Goal: Information Seeking & Learning: Learn about a topic

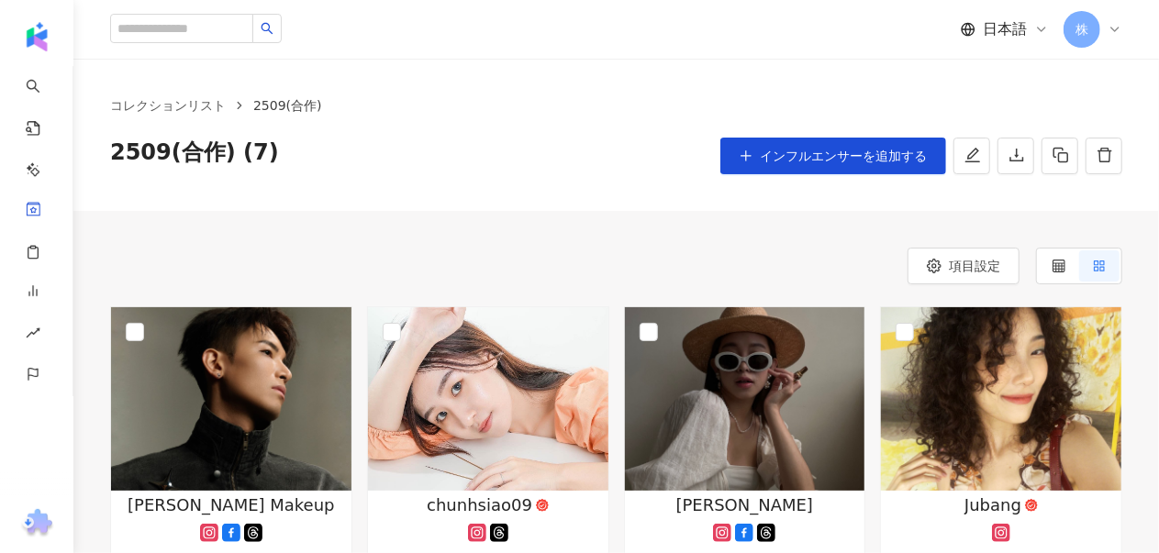
click at [486, 275] on div "項目設定" at bounding box center [616, 266] width 1012 height 37
click at [262, 460] on img at bounding box center [231, 399] width 240 height 184
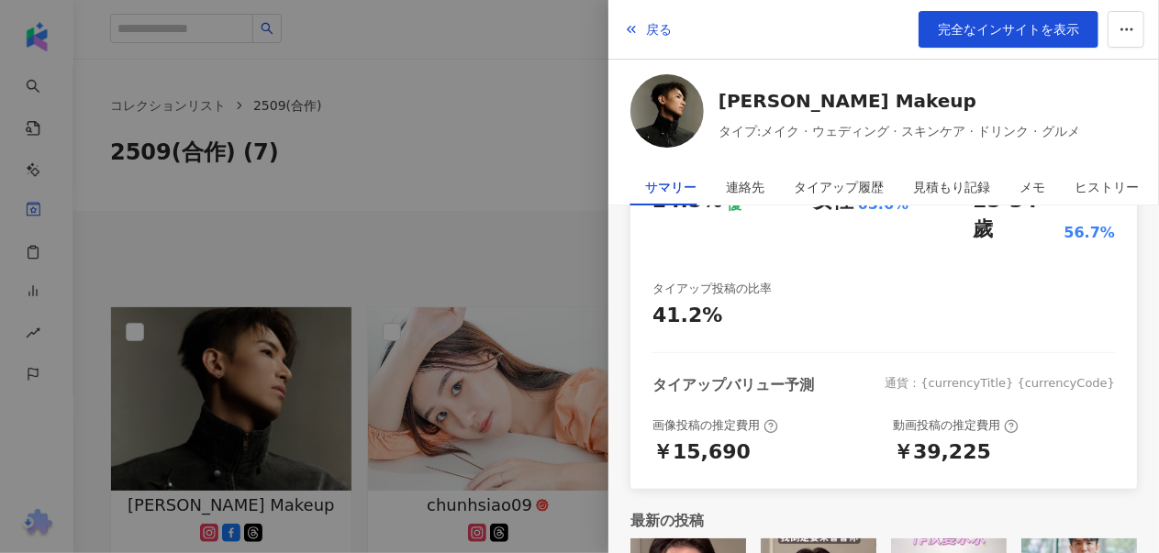
scroll to position [331, 0]
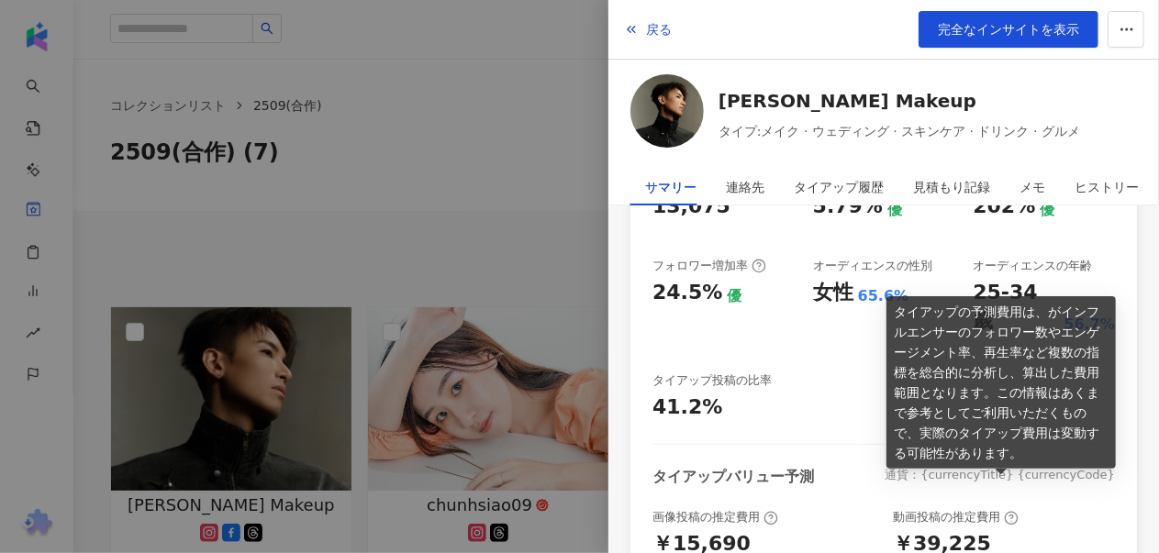
click at [1004, 511] on icon at bounding box center [1011, 518] width 15 height 15
click at [1043, 509] on div "動画投稿の推定費用" at bounding box center [1004, 517] width 222 height 17
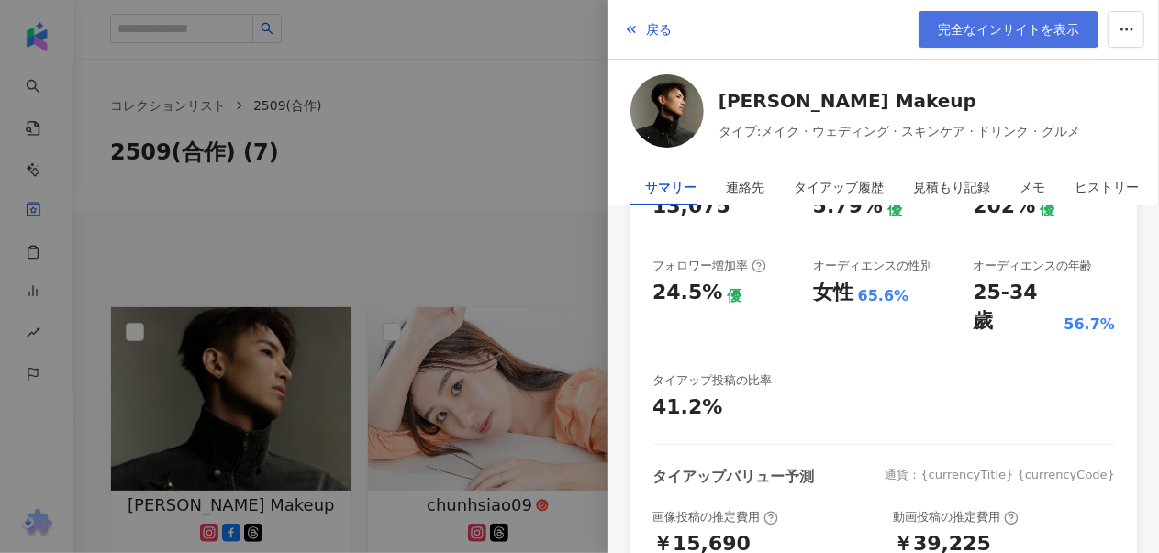
click at [1021, 36] on span "完全なインサイトを表示" at bounding box center [1008, 29] width 141 height 15
click at [446, 125] on div at bounding box center [579, 276] width 1159 height 553
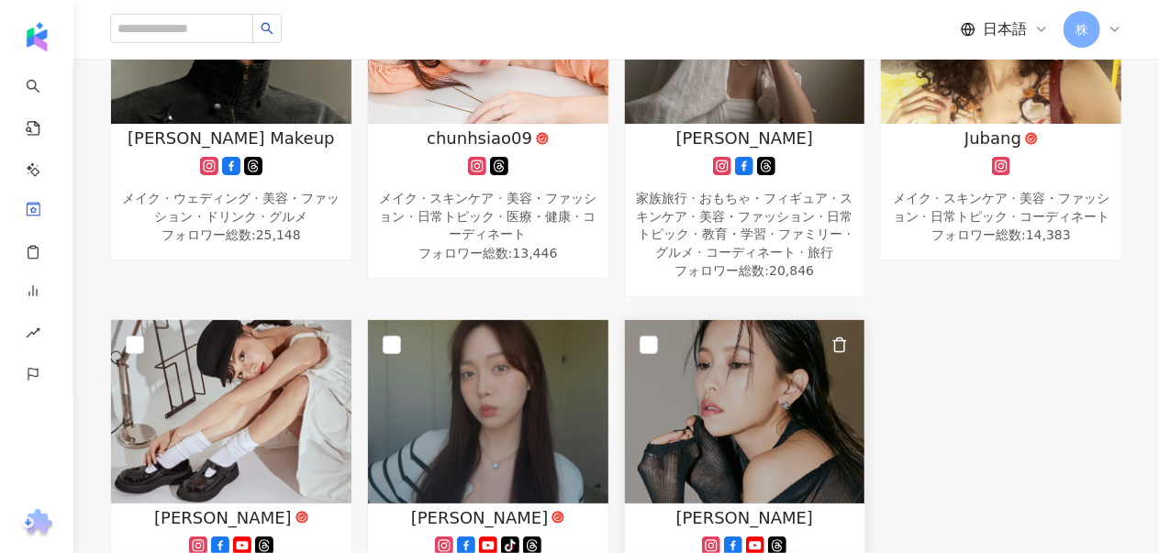
scroll to position [551, 0]
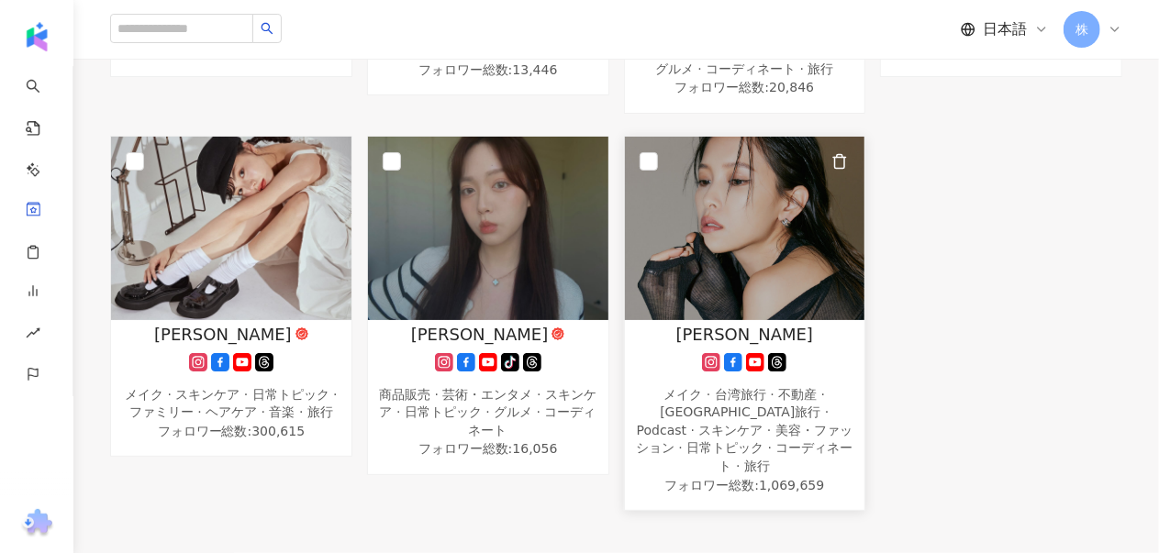
click at [755, 209] on img at bounding box center [745, 229] width 240 height 184
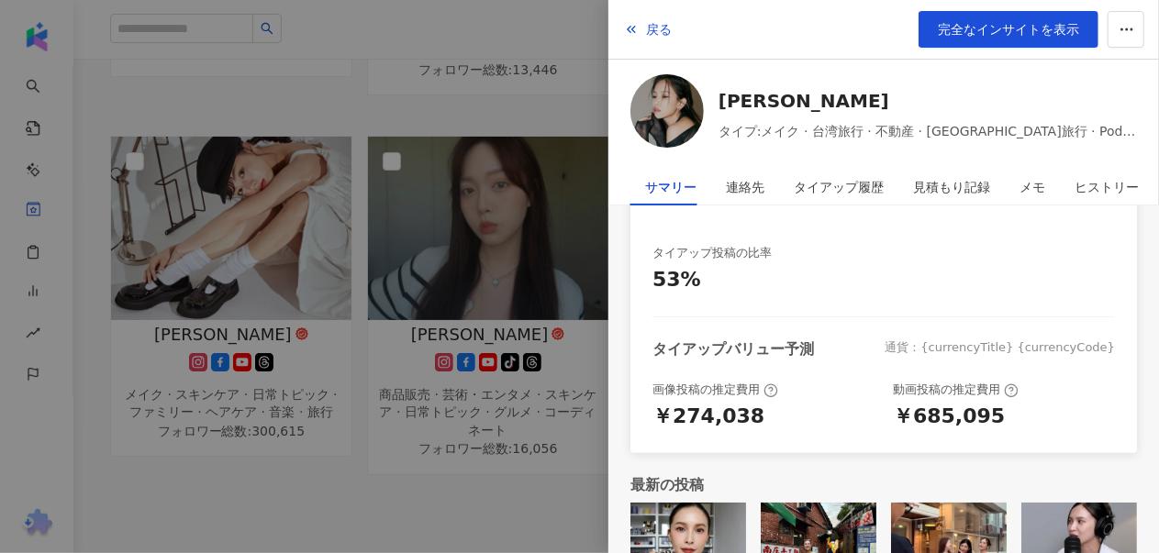
scroll to position [515, 0]
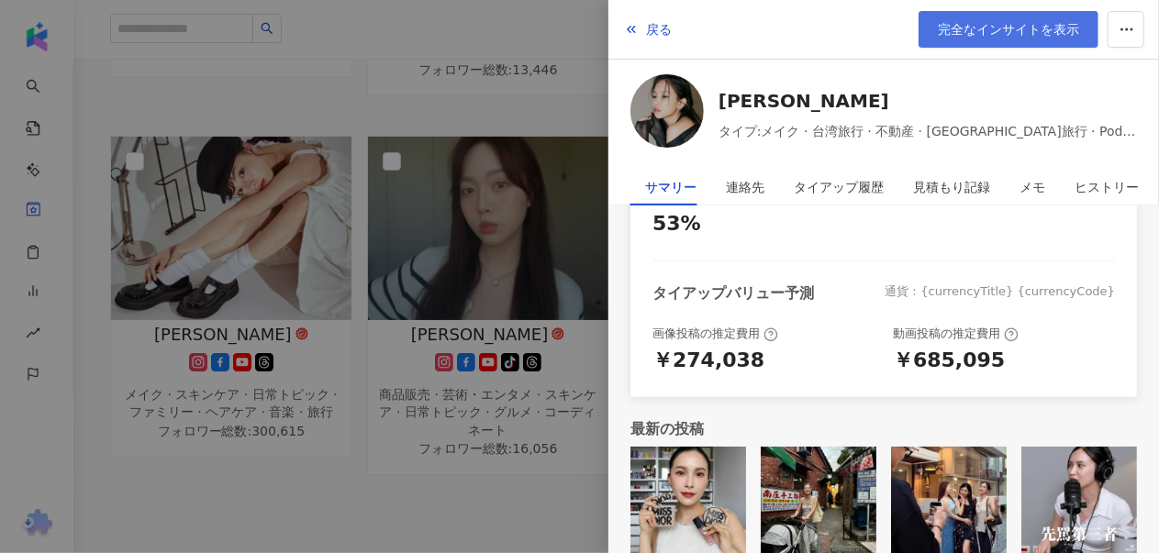
click at [1018, 19] on link "完全なインサイトを表示" at bounding box center [1009, 29] width 180 height 37
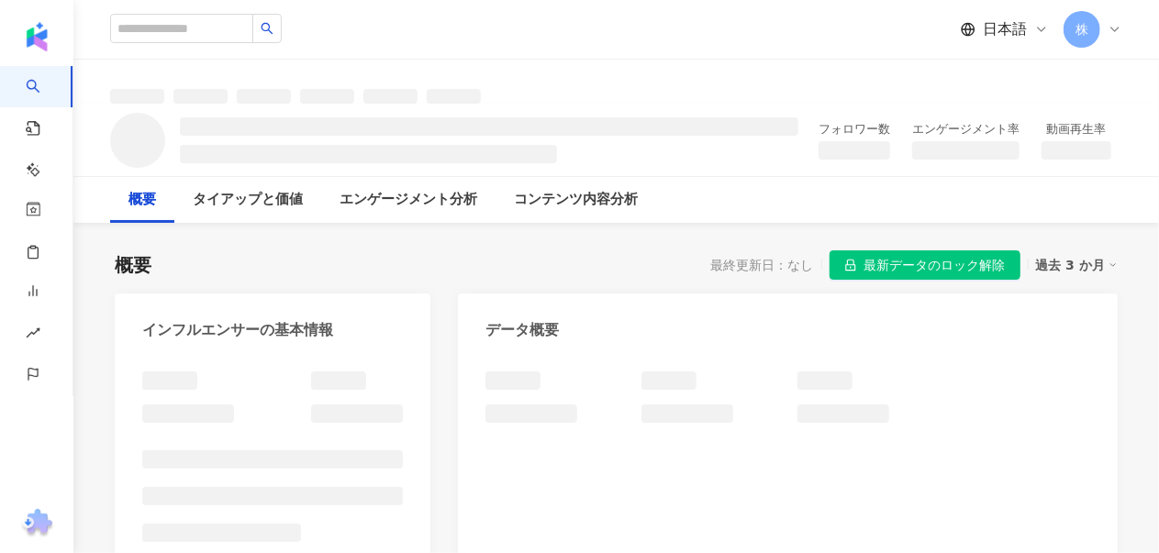
click at [997, 36] on span "日本語" at bounding box center [1005, 29] width 44 height 20
click at [1027, 36] on div "日本語" at bounding box center [1005, 29] width 88 height 20
click at [1027, 28] on div "日本語" at bounding box center [1005, 29] width 88 height 20
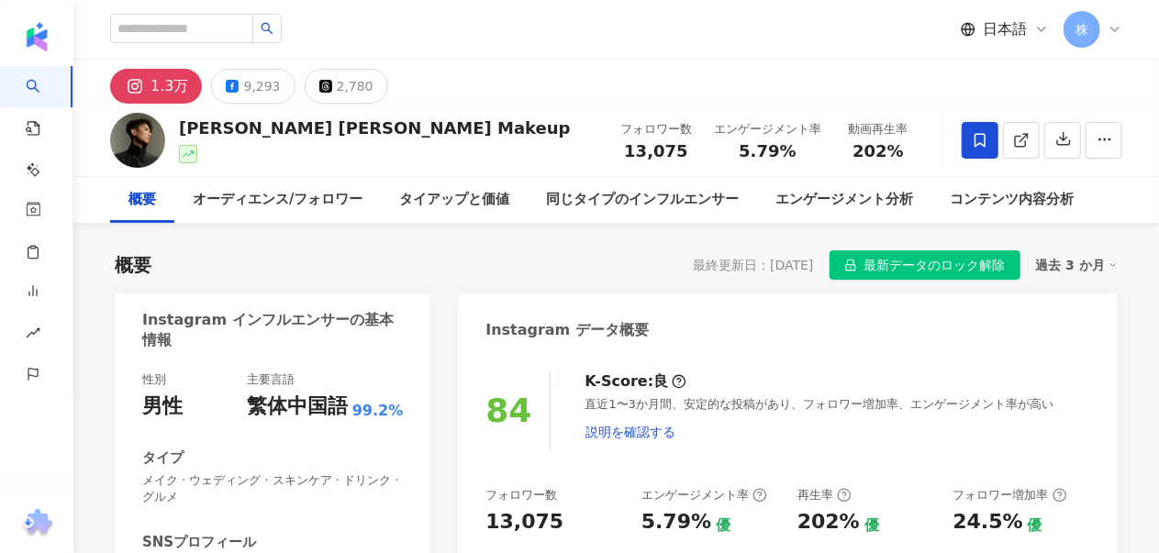
click at [1022, 34] on span "日本語" at bounding box center [1005, 29] width 44 height 20
click at [996, 86] on div "1.3万 9,293 2,780" at bounding box center [616, 82] width 1086 height 44
click at [1004, 63] on div "1.3万 9,293 2,780" at bounding box center [616, 82] width 1086 height 44
click at [1010, 76] on div "1.3万 9,293 2,780" at bounding box center [616, 82] width 1086 height 44
click at [1027, 28] on div "日本語" at bounding box center [1005, 29] width 88 height 20
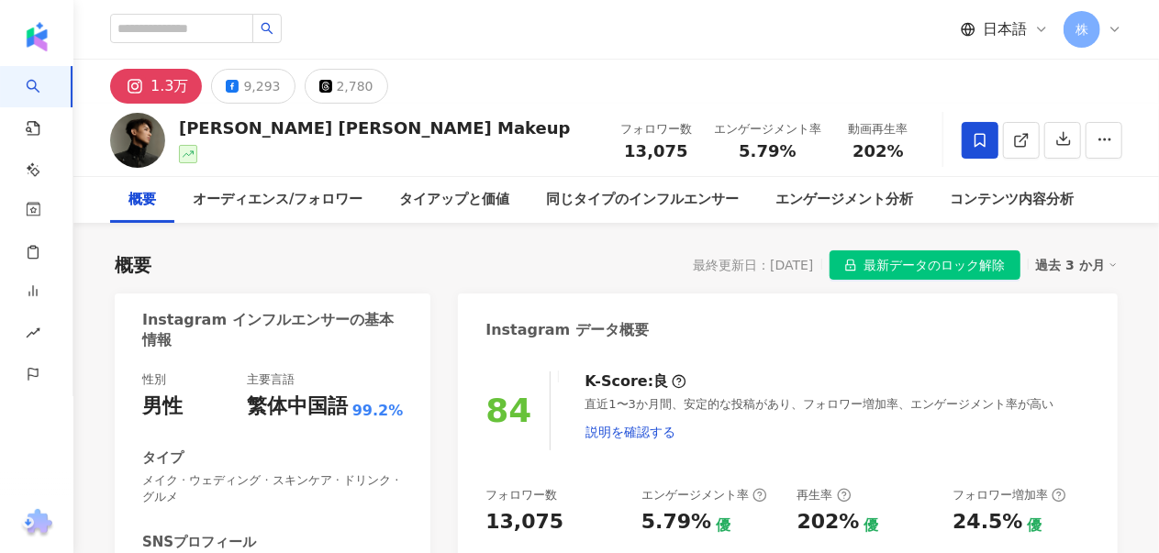
click at [1002, 26] on span "日本語" at bounding box center [1005, 29] width 44 height 20
click at [991, 69] on div "1.3万 9,293 2,780" at bounding box center [616, 82] width 1086 height 44
click at [1015, 27] on span "日本語" at bounding box center [1005, 29] width 44 height 20
click at [999, 71] on div "繁體中文" at bounding box center [1022, 71] width 92 height 32
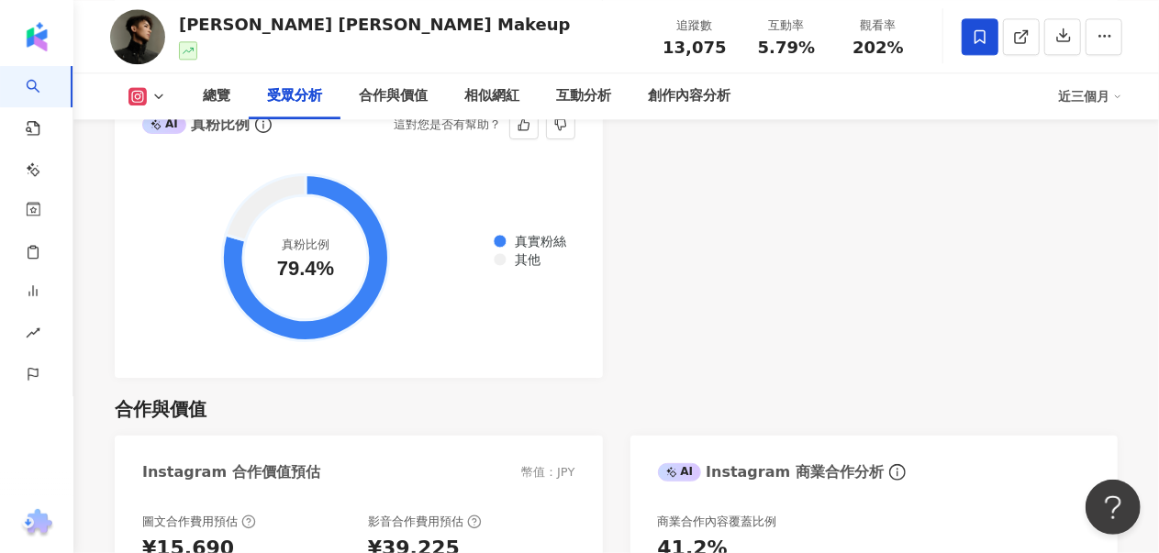
scroll to position [2386, 0]
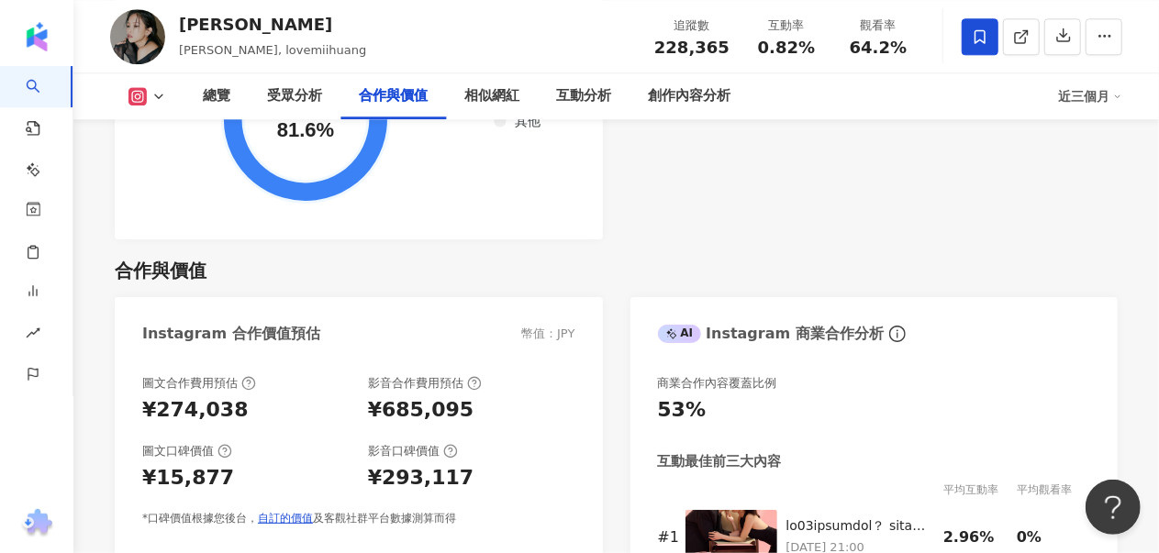
scroll to position [2478, 0]
